Goal: Find specific page/section: Find specific page/section

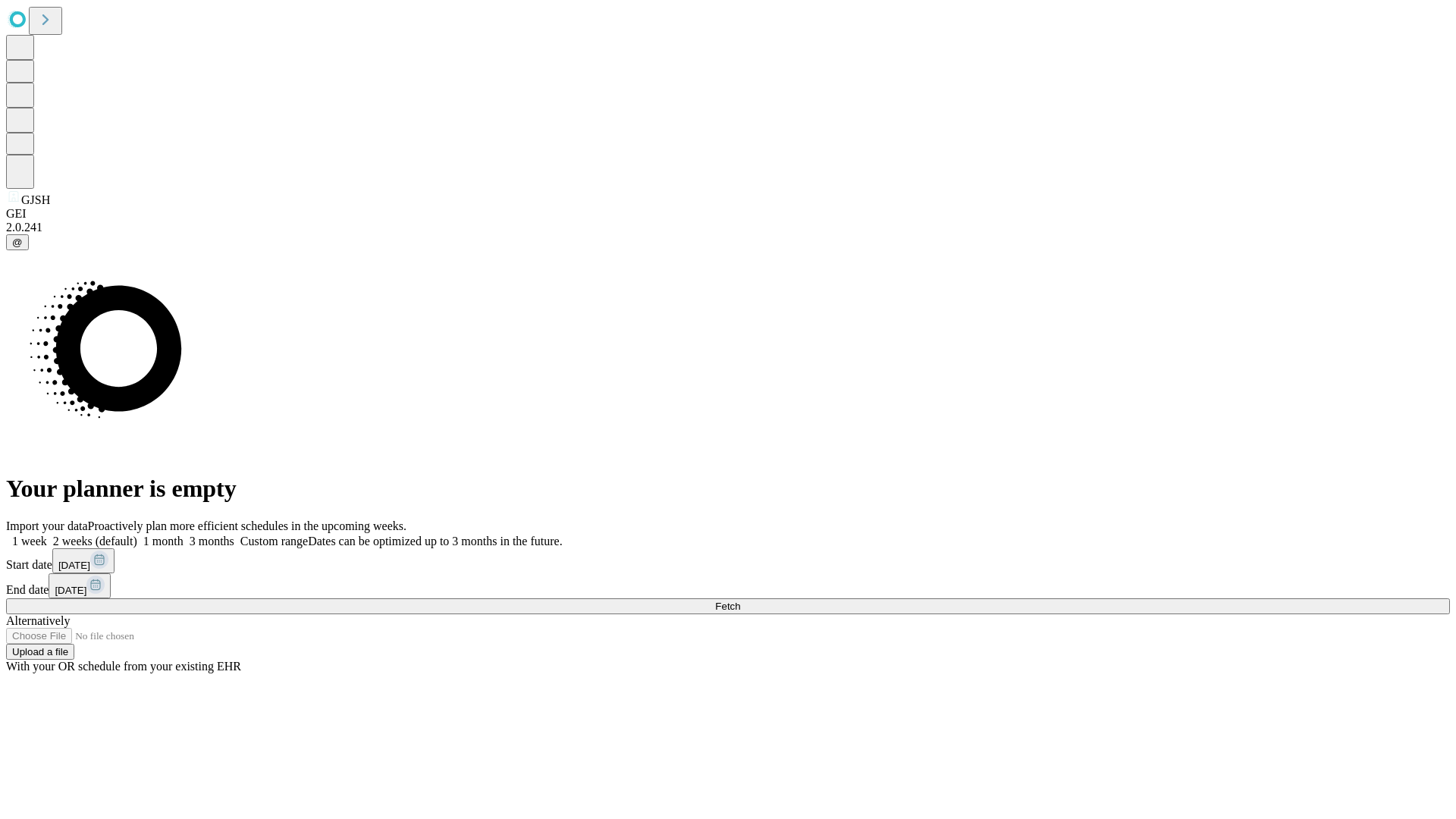
click at [740, 600] on span "Fetch" at bounding box center [728, 605] width 25 height 11
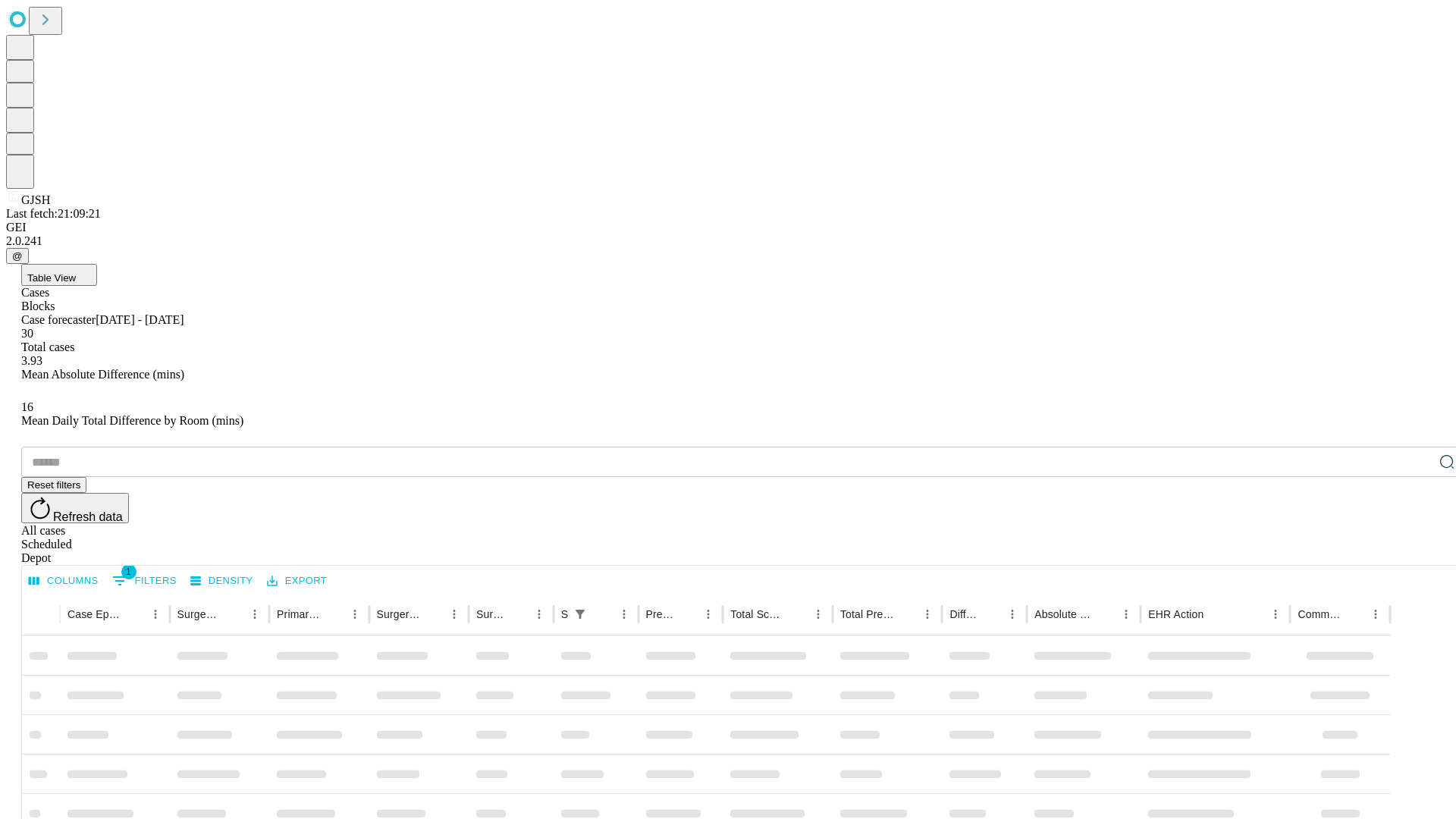
click at [76, 272] on span "Table View" at bounding box center [51, 277] width 48 height 11
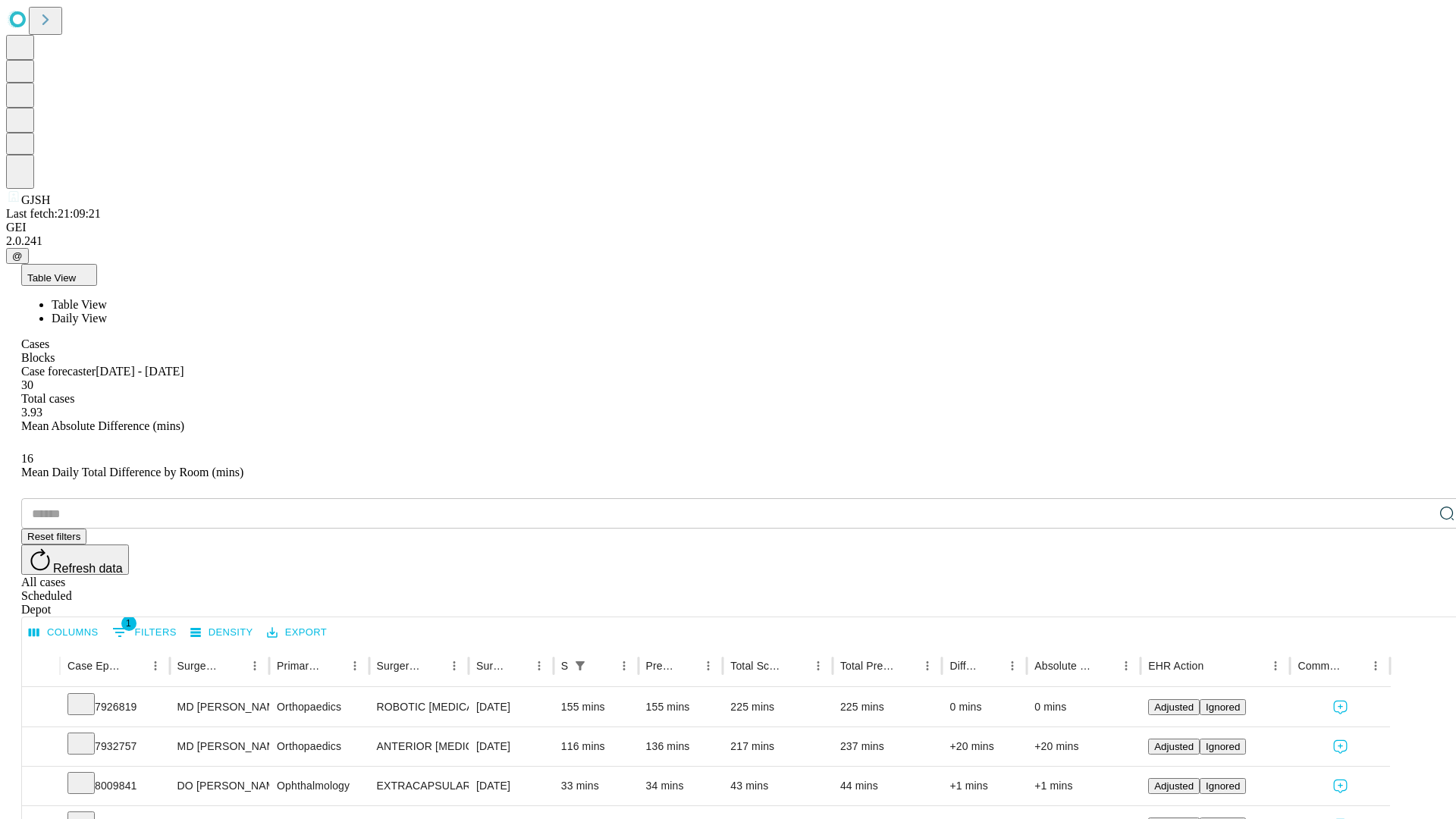
click at [107, 312] on span "Daily View" at bounding box center [79, 317] width 56 height 13
